Goal: Find specific page/section: Find specific page/section

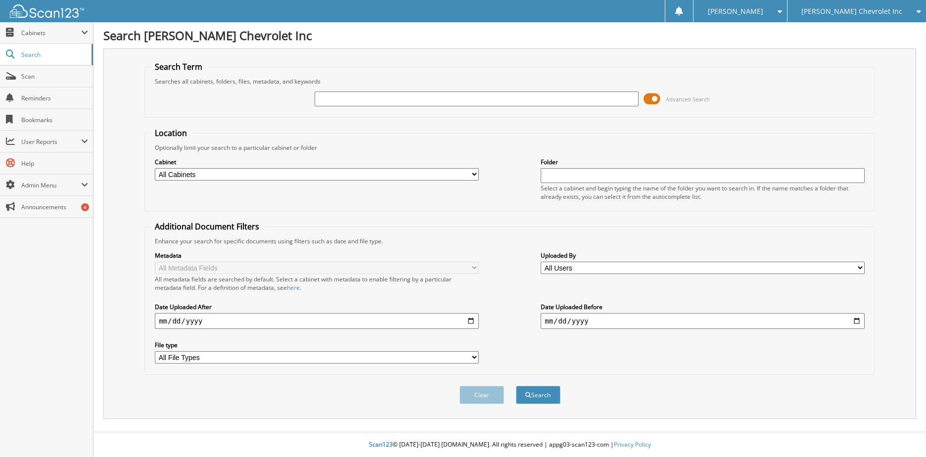
click at [475, 99] on input "text" at bounding box center [477, 99] width 324 height 15
type input "178168A"
click at [516, 386] on button "Search" at bounding box center [538, 395] width 45 height 18
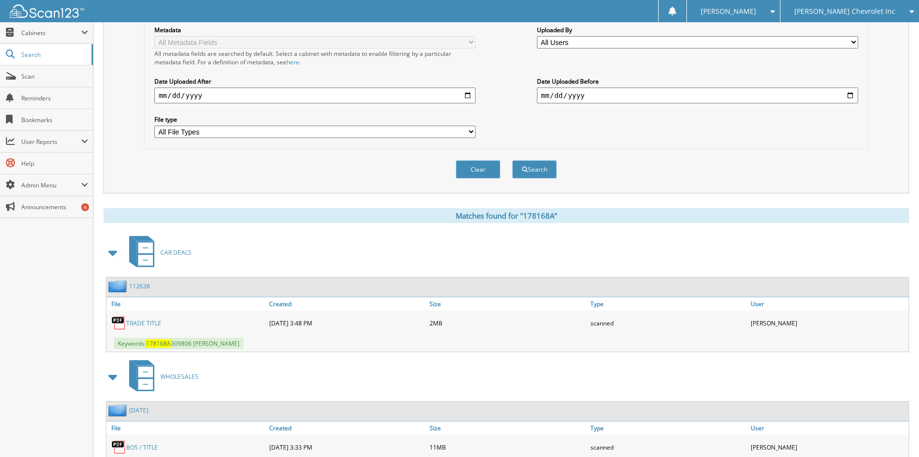
scroll to position [247, 0]
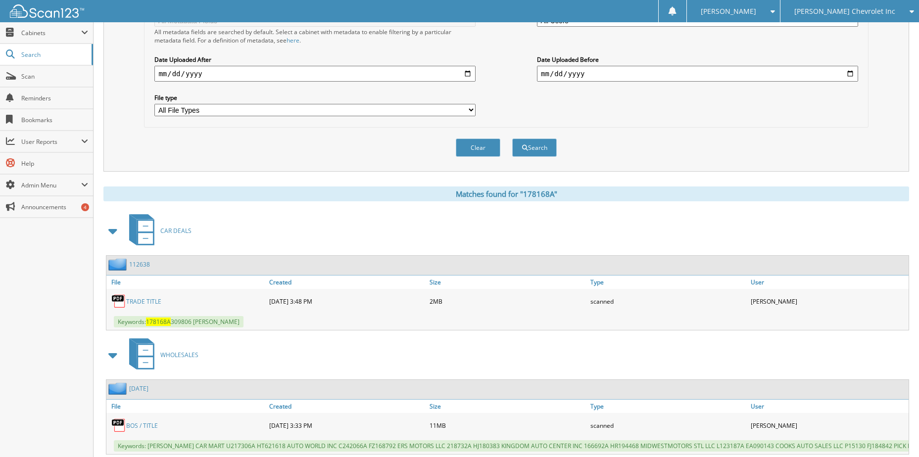
click at [141, 300] on link "TRADE TITLE" at bounding box center [143, 301] width 35 height 8
